Goal: Communication & Community: Answer question/provide support

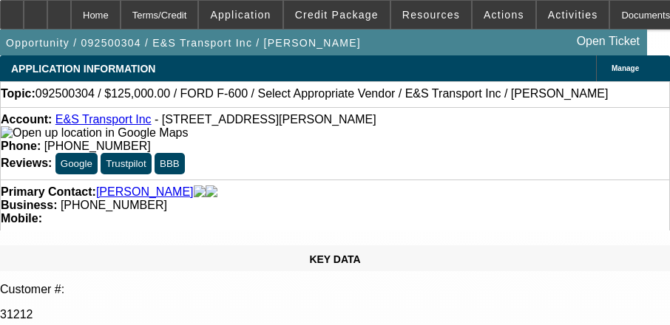
select select "0"
select select "2"
select select "0"
select select "1"
select select "2"
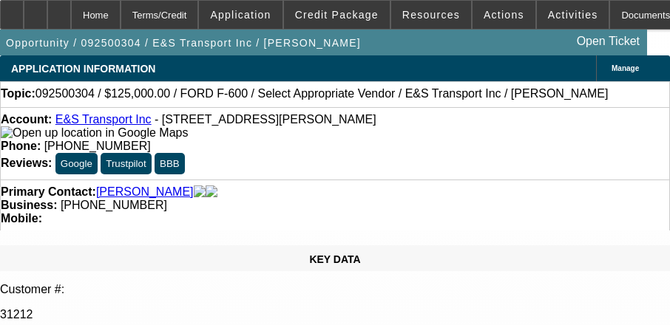
select select "6"
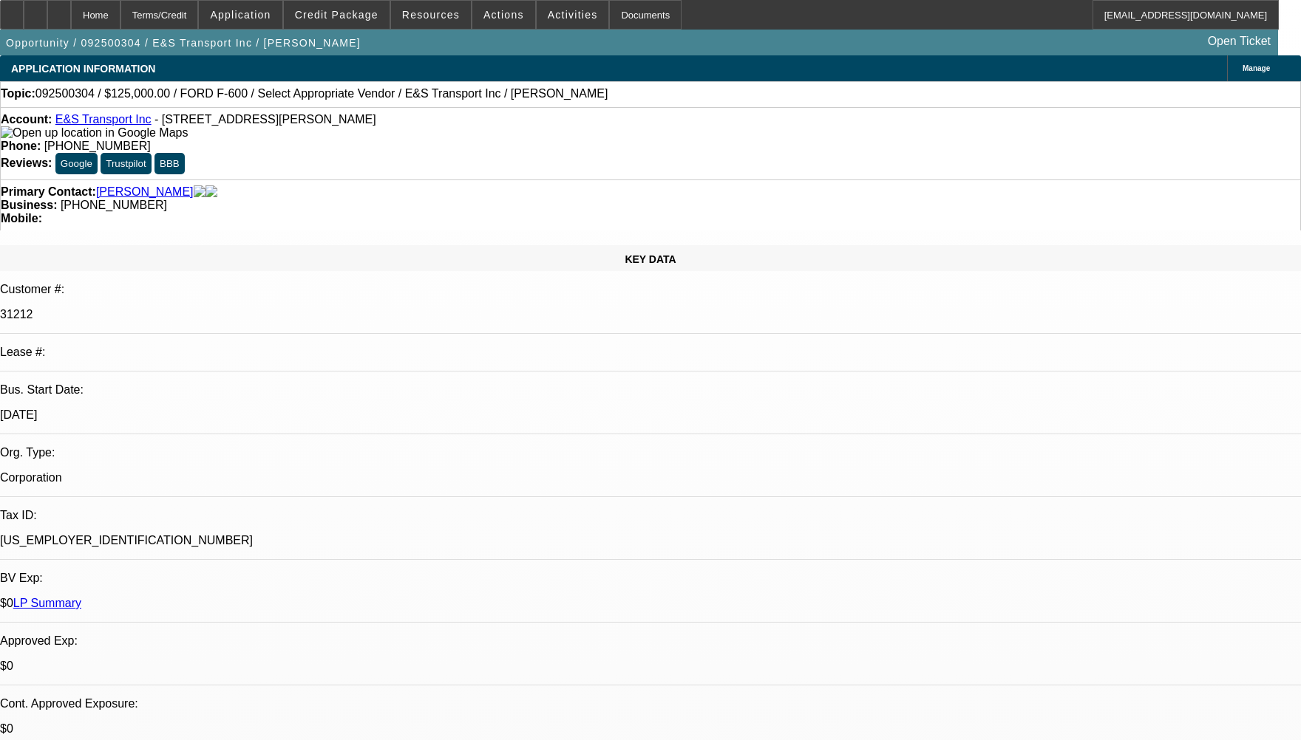
radio input "true"
type textarea "CUSTOMER HAS 3 ACTIVE SERVICE DEALS HE HAS BEEN PAYING WELL TO BEACON WITHOUT A…"
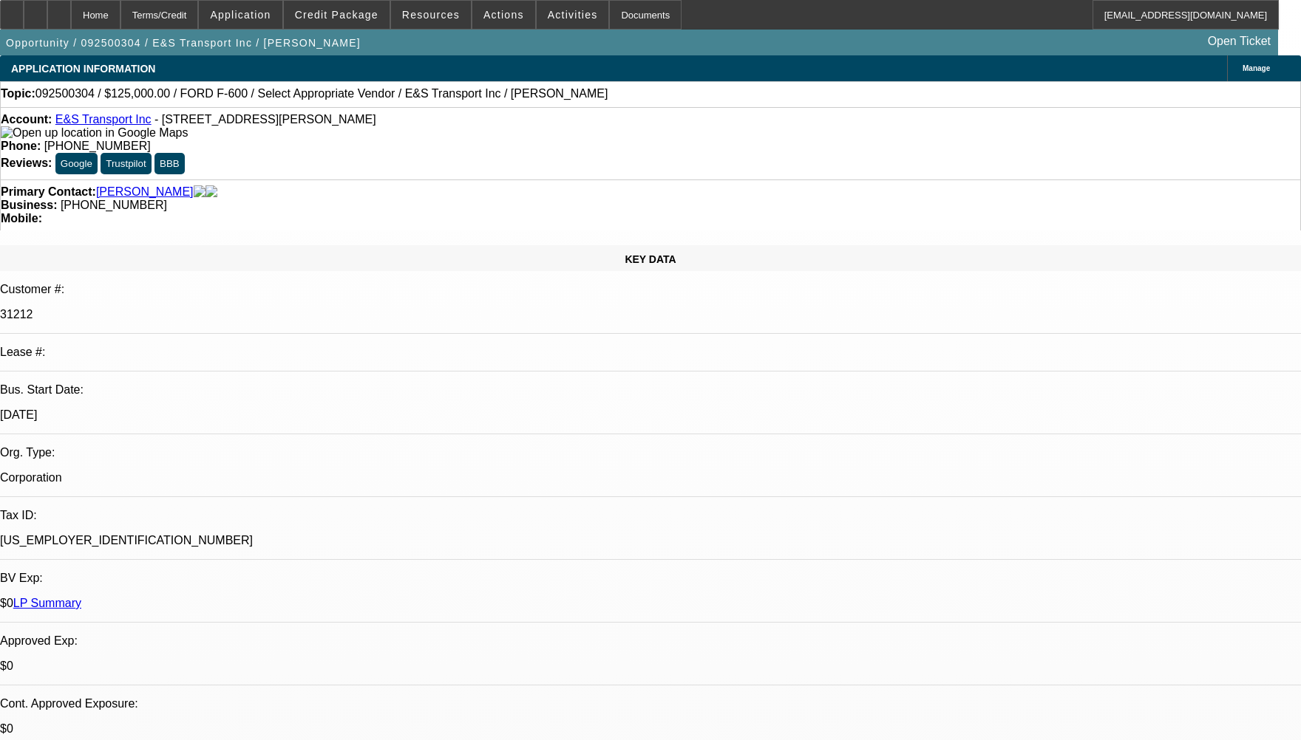
radio input "false"
radio input "true"
select select "0"
select select "2"
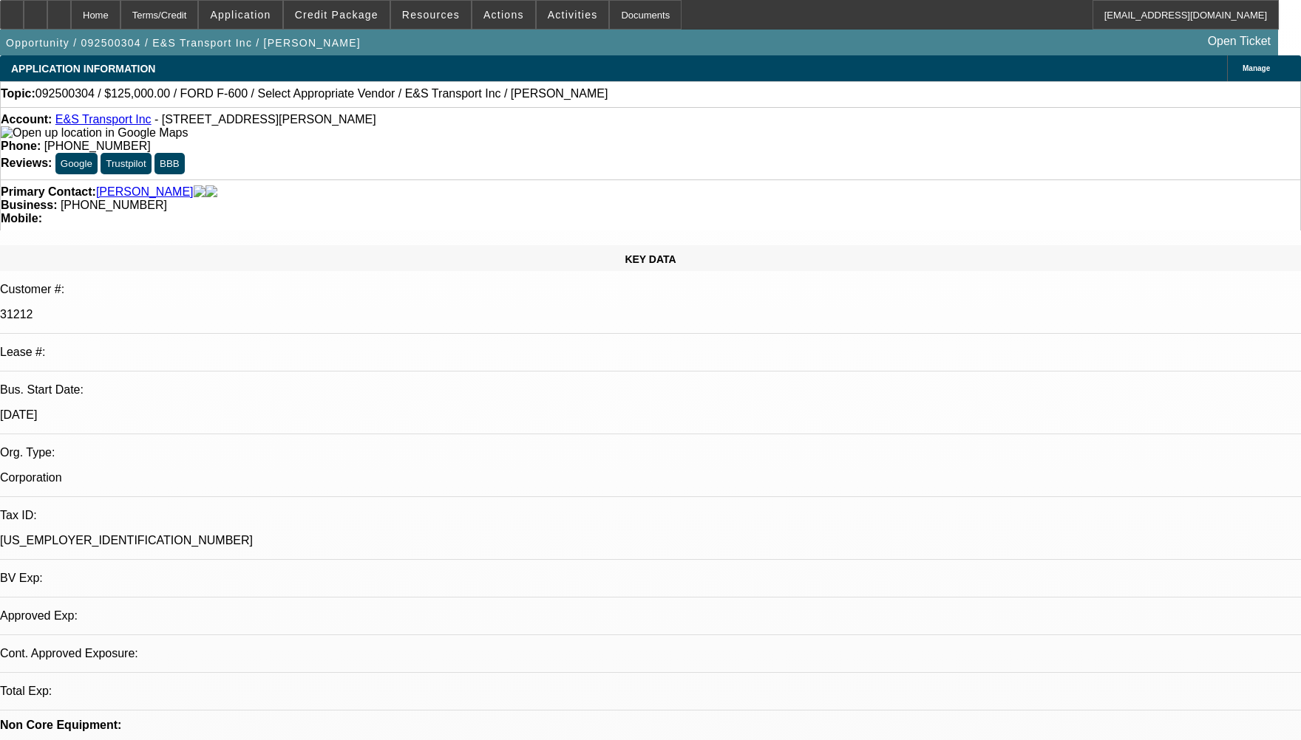
select select "0"
select select "1"
select select "2"
select select "6"
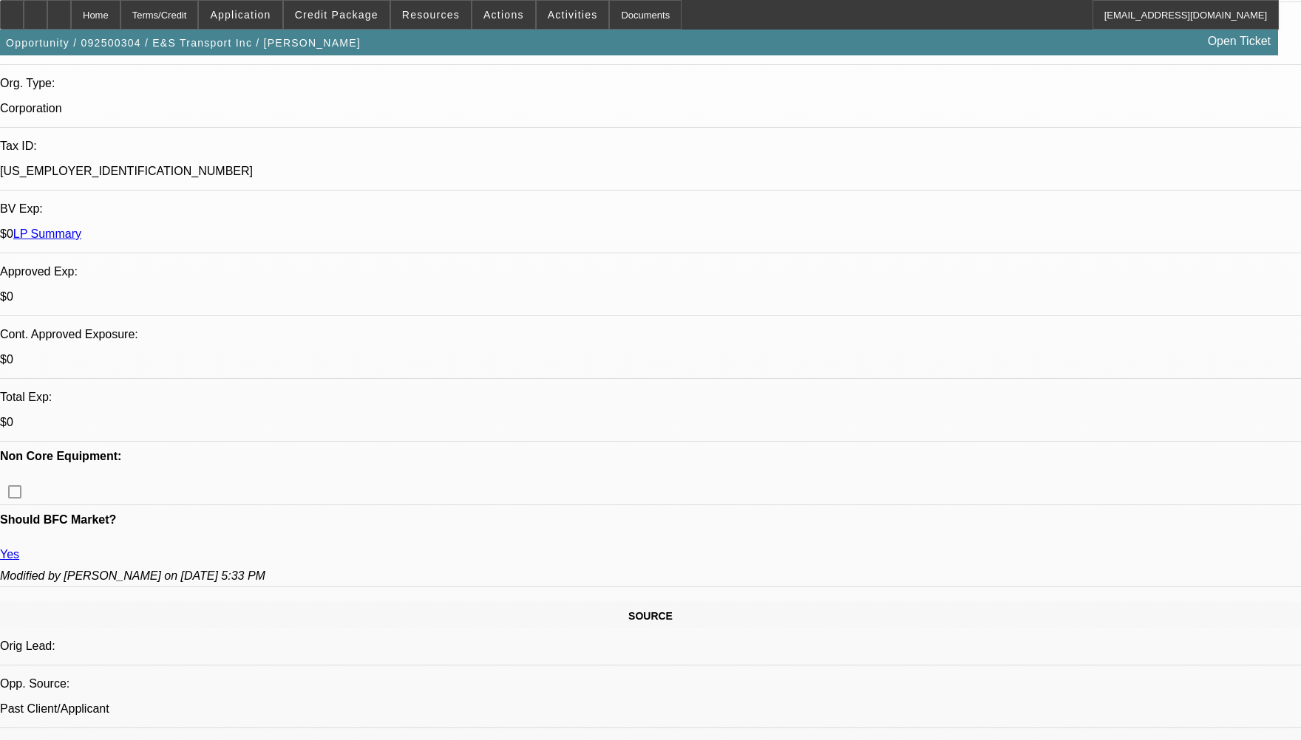
scroll to position [591, 0]
